Goal: Check status: Check status

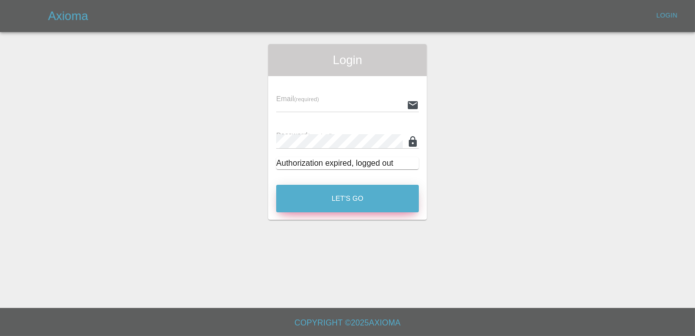
type input "[PERSON_NAME][EMAIL_ADDRESS][DOMAIN_NAME]"
click at [393, 196] on button "Let's Go" at bounding box center [347, 199] width 143 height 28
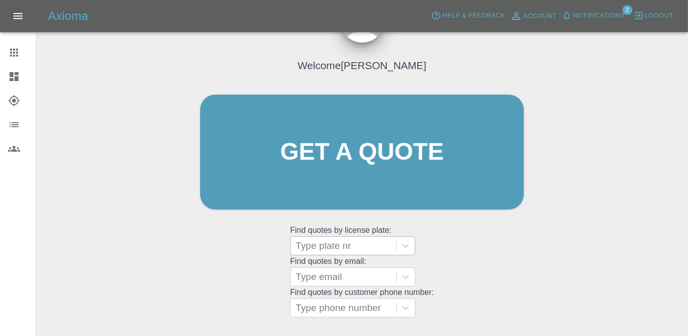
scroll to position [133, 0]
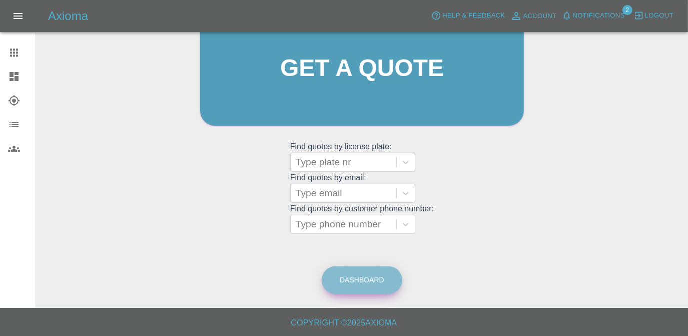
click at [351, 287] on link "Dashboard" at bounding box center [362, 280] width 81 height 28
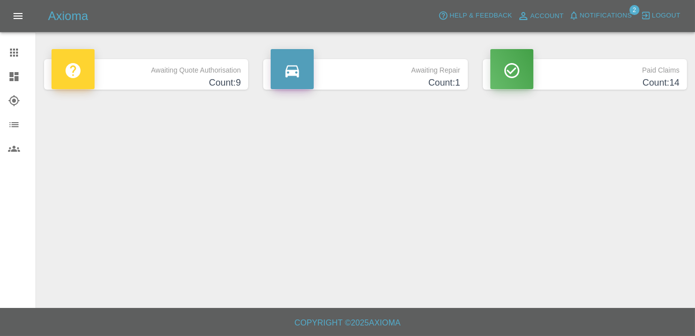
click at [439, 70] on p "Awaiting Repair" at bounding box center [365, 67] width 189 height 17
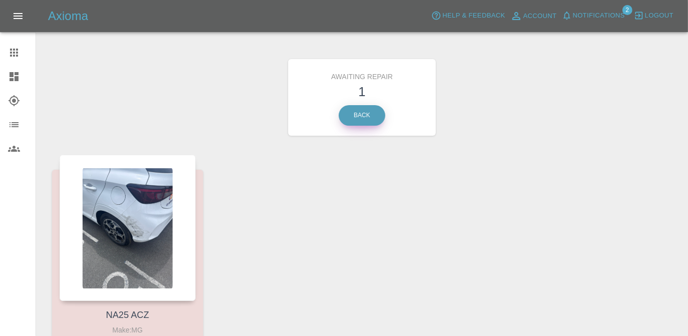
click at [361, 115] on link "Back" at bounding box center [362, 115] width 47 height 21
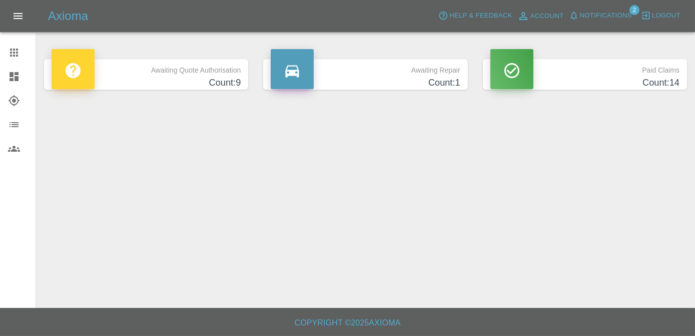
click at [237, 66] on p "Awaiting Quote Authorisation" at bounding box center [146, 67] width 189 height 17
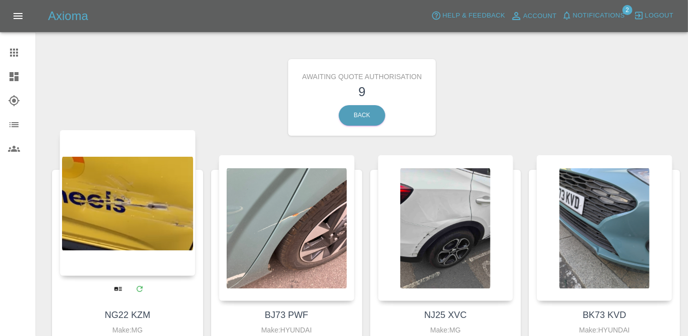
click at [124, 227] on div at bounding box center [128, 203] width 136 height 146
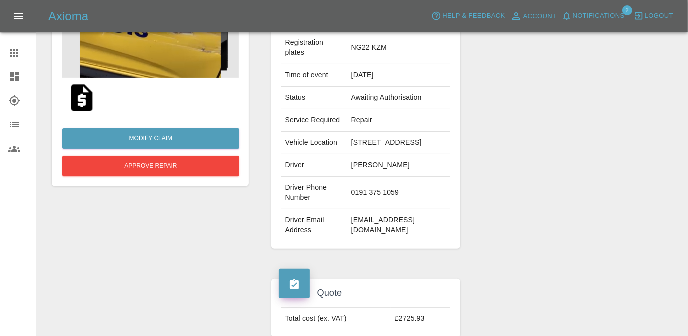
scroll to position [130, 0]
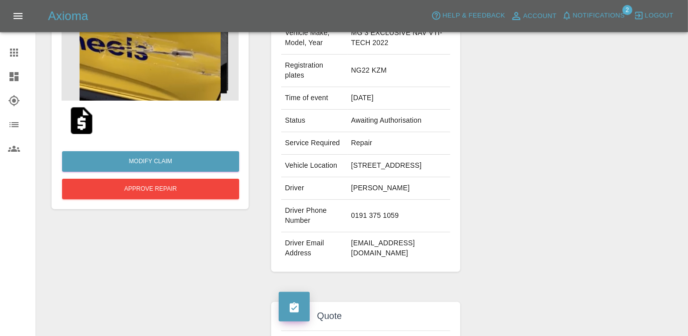
click at [84, 125] on img at bounding box center [82, 121] width 32 height 32
